Goal: Task Accomplishment & Management: Use online tool/utility

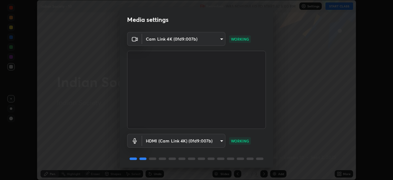
scroll to position [22, 0]
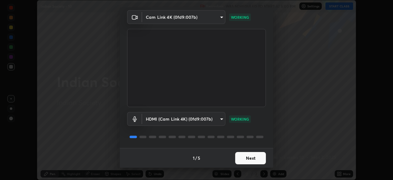
click at [248, 160] on button "Next" at bounding box center [250, 158] width 31 height 12
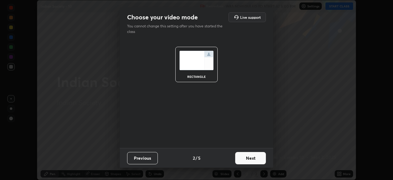
scroll to position [0, 0]
click at [248, 160] on button "Next" at bounding box center [250, 158] width 31 height 12
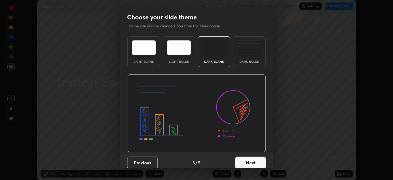
click at [251, 160] on button "Next" at bounding box center [250, 162] width 31 height 12
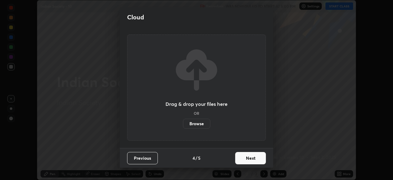
click at [250, 160] on button "Next" at bounding box center [250, 158] width 31 height 12
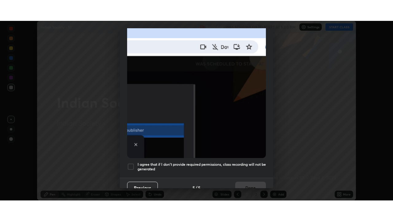
scroll to position [147, 0]
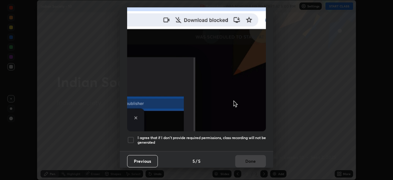
click at [130, 137] on div at bounding box center [130, 139] width 7 height 7
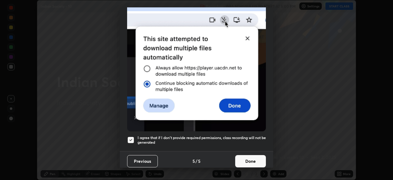
click at [249, 155] on button "Done" at bounding box center [250, 161] width 31 height 12
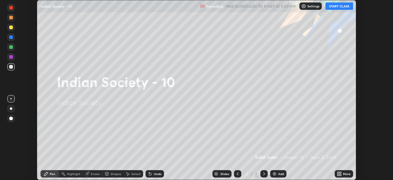
click at [340, 172] on icon at bounding box center [341, 173] width 2 height 2
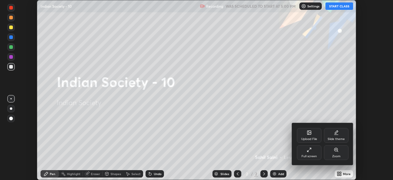
click at [316, 155] on div "Full screen" at bounding box center [308, 155] width 15 height 3
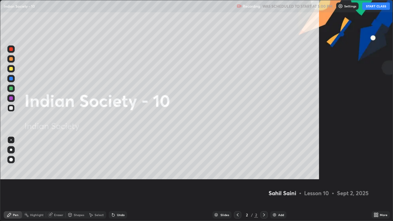
scroll to position [221, 393]
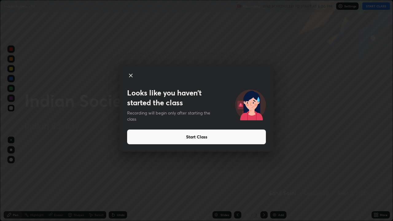
click at [175, 135] on button "Start Class" at bounding box center [196, 137] width 139 height 15
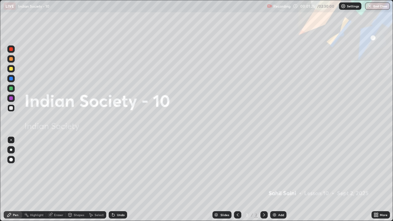
click at [278, 179] on div "Add" at bounding box center [281, 214] width 6 height 3
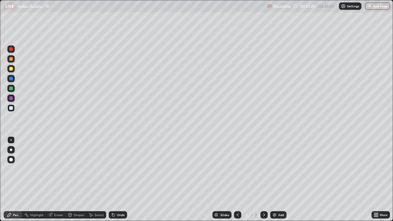
click at [13, 107] on div at bounding box center [11, 108] width 4 height 4
click at [11, 67] on div at bounding box center [11, 69] width 4 height 4
click at [13, 98] on div at bounding box center [10, 98] width 7 height 7
click at [13, 109] on div at bounding box center [10, 107] width 7 height 7
click at [11, 69] on div at bounding box center [11, 69] width 4 height 4
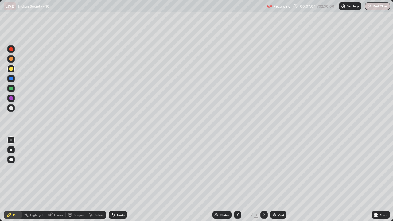
click at [12, 159] on div at bounding box center [11, 160] width 4 height 4
click at [276, 179] on img at bounding box center [274, 214] width 5 height 5
click at [14, 147] on div at bounding box center [10, 149] width 7 height 7
click at [11, 140] on div at bounding box center [10, 139] width 1 height 1
click at [12, 88] on div at bounding box center [11, 89] width 4 height 4
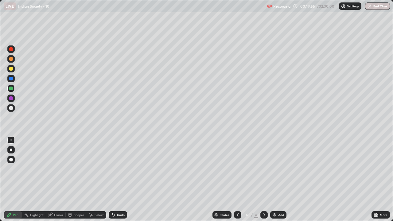
click at [273, 179] on img at bounding box center [274, 214] width 5 height 5
click at [274, 179] on img at bounding box center [274, 214] width 5 height 5
click at [11, 150] on div at bounding box center [11, 150] width 2 height 2
click at [117, 179] on div "Undo" at bounding box center [121, 214] width 8 height 3
click at [60, 179] on div "Eraser" at bounding box center [58, 214] width 9 height 3
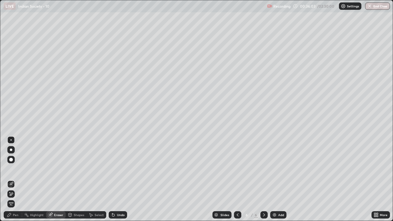
click at [11, 161] on div at bounding box center [11, 160] width 4 height 4
click at [11, 179] on icon at bounding box center [9, 214] width 5 height 5
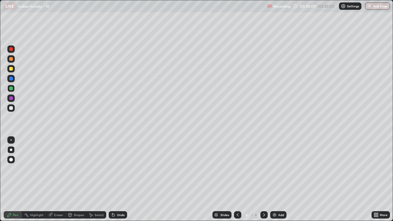
click at [12, 107] on div at bounding box center [11, 108] width 4 height 4
click at [13, 70] on div at bounding box center [10, 68] width 7 height 7
click at [14, 71] on div at bounding box center [10, 68] width 7 height 7
click at [273, 179] on img at bounding box center [274, 214] width 5 height 5
click at [277, 179] on div "Add" at bounding box center [278, 214] width 16 height 7
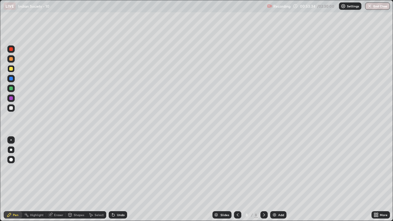
click at [75, 179] on div "Shapes" at bounding box center [79, 214] width 10 height 3
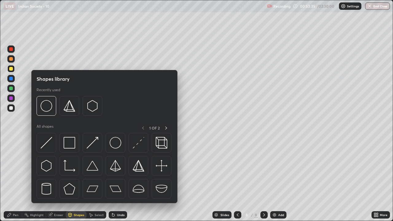
click at [52, 179] on icon at bounding box center [50, 214] width 3 height 3
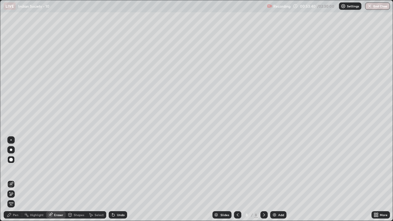
click at [15, 179] on div "Pen" at bounding box center [16, 214] width 6 height 3
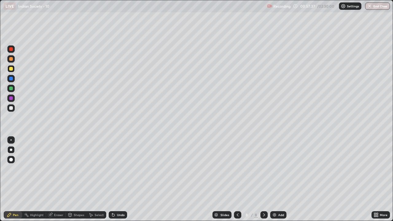
click at [12, 79] on div at bounding box center [11, 79] width 4 height 4
